Goal: Task Accomplishment & Management: Use online tool/utility

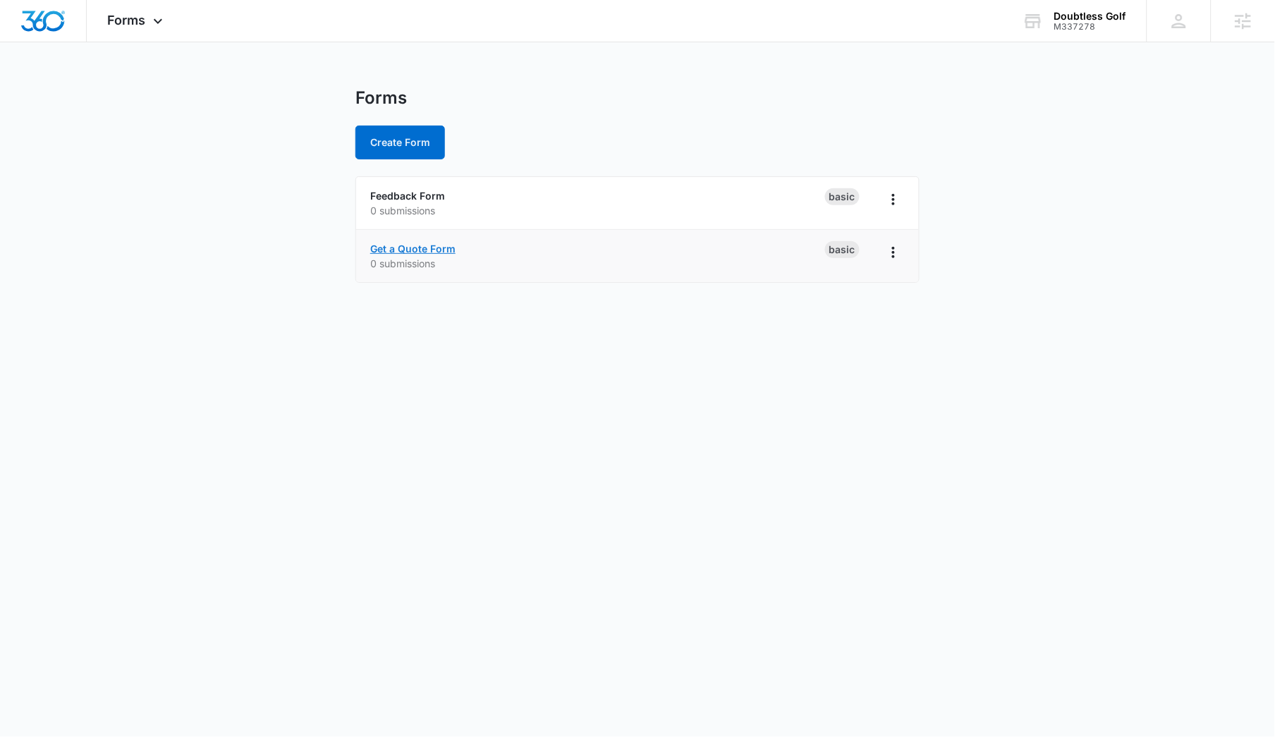
click at [422, 244] on link "Get a Quote Form" at bounding box center [412, 249] width 85 height 12
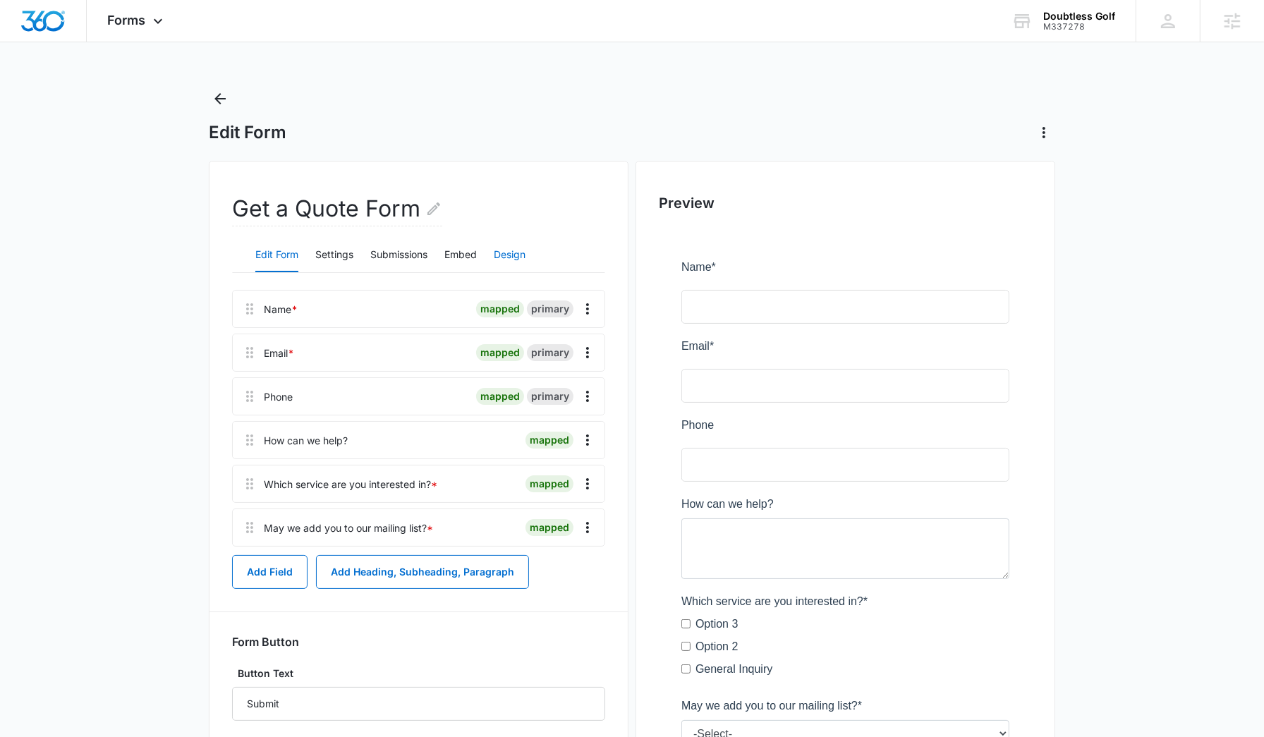
click at [516, 249] on button "Design" at bounding box center [510, 255] width 32 height 34
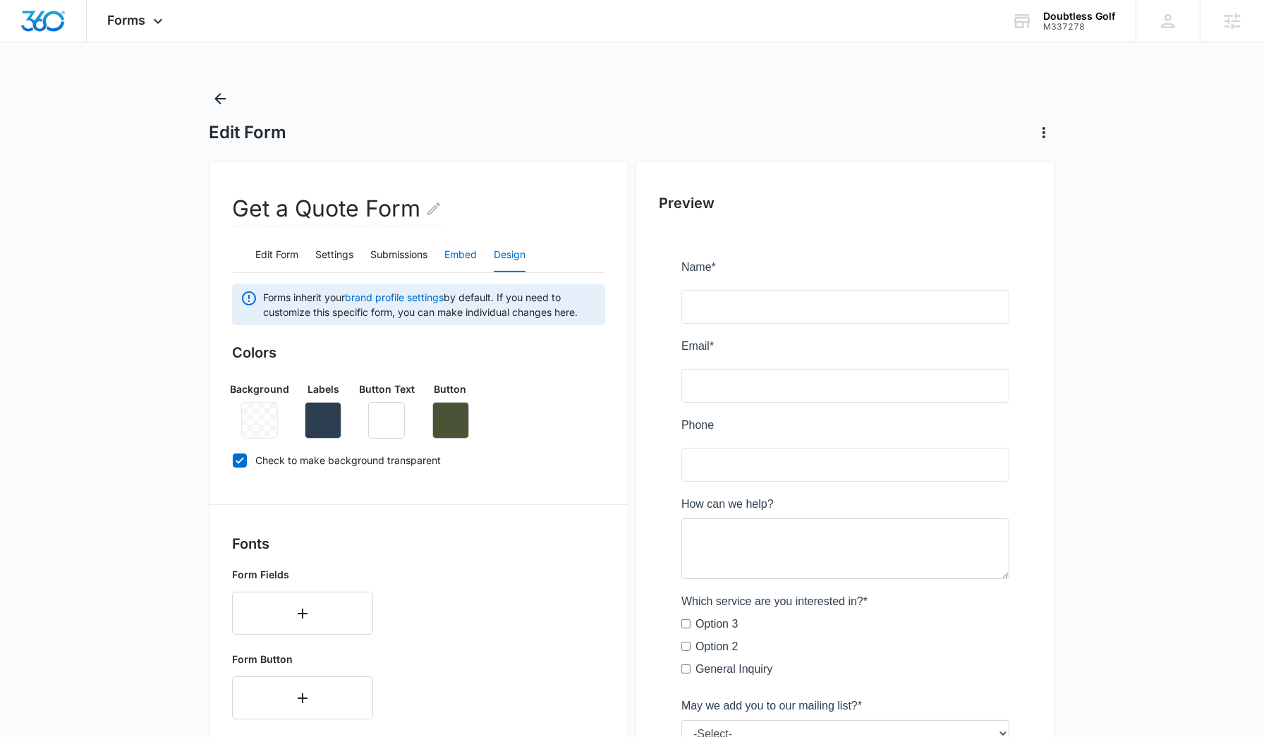
click at [449, 262] on button "Embed" at bounding box center [460, 255] width 32 height 34
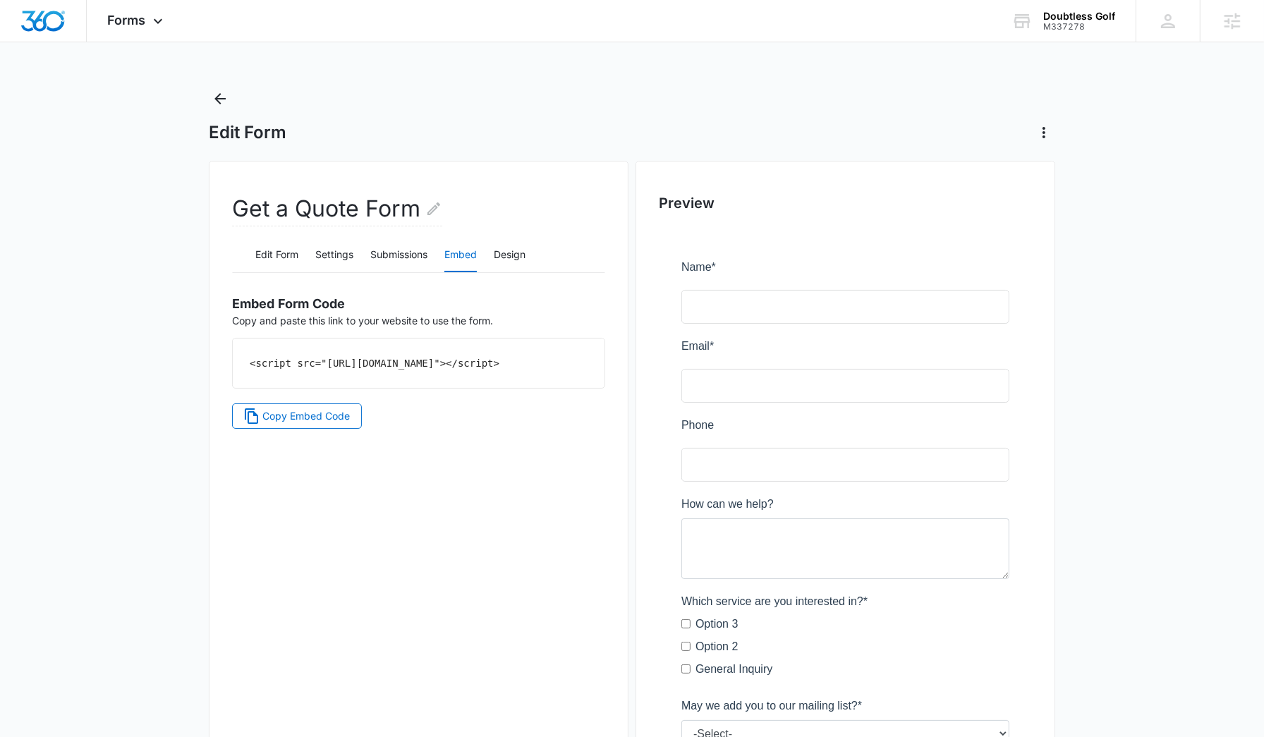
click at [317, 369] on code "<script src="https://forms.marketing360.com/load.js?id=68b0e70efc04eb5b4400a4d2…" at bounding box center [375, 363] width 250 height 11
copy div "<script src="https://forms.marketing360.com/load.js?id=68b0e70efc04eb5b4400a4d2…"
click at [123, 22] on span "Forms" at bounding box center [127, 20] width 38 height 15
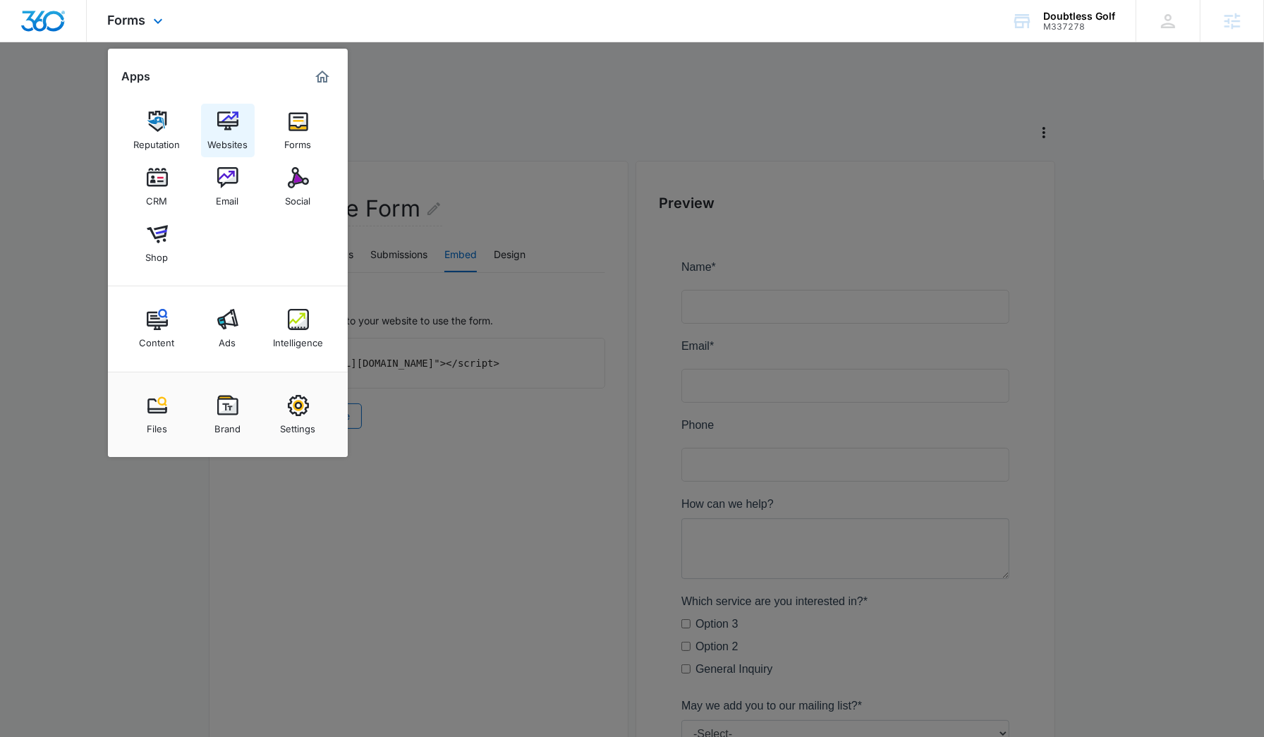
click at [211, 130] on link "Websites" at bounding box center [228, 131] width 54 height 54
